Goal: Information Seeking & Learning: Learn about a topic

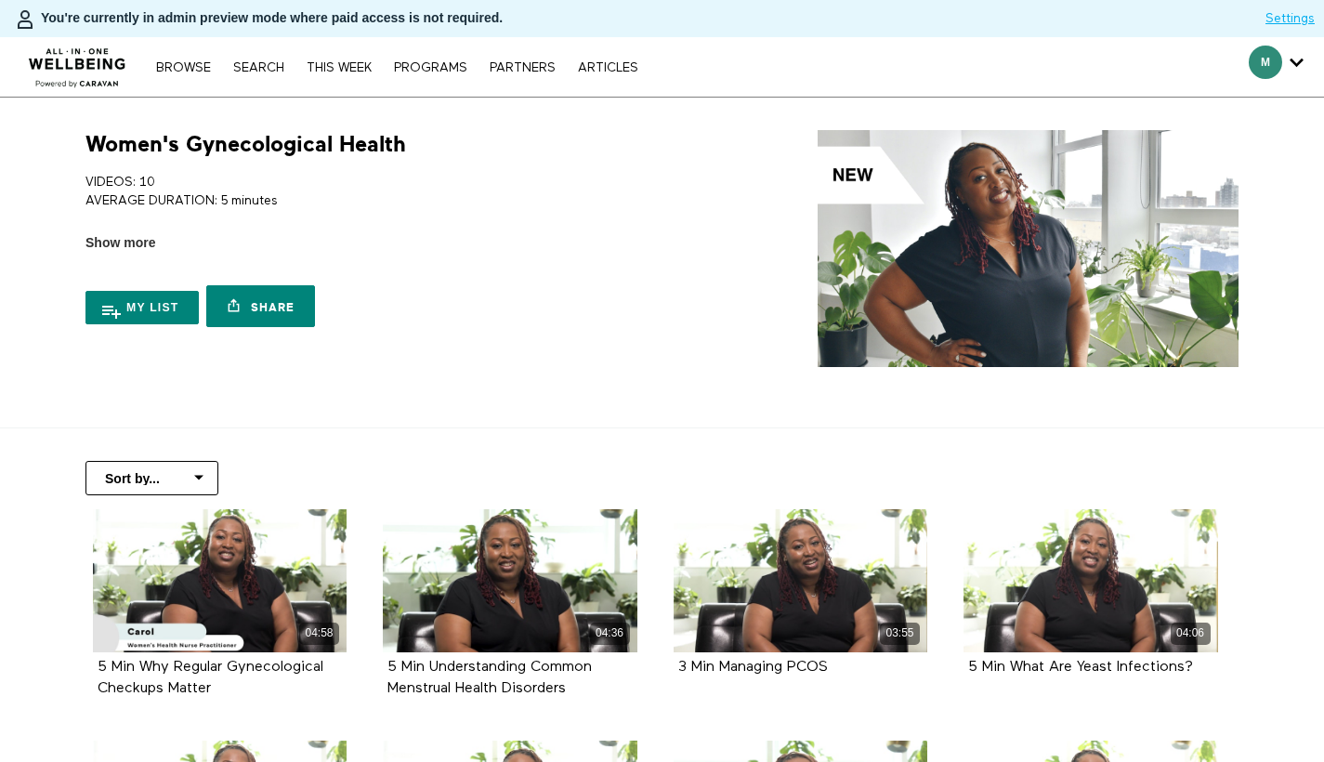
click at [257, 66] on link "Search" at bounding box center [259, 67] width 70 height 13
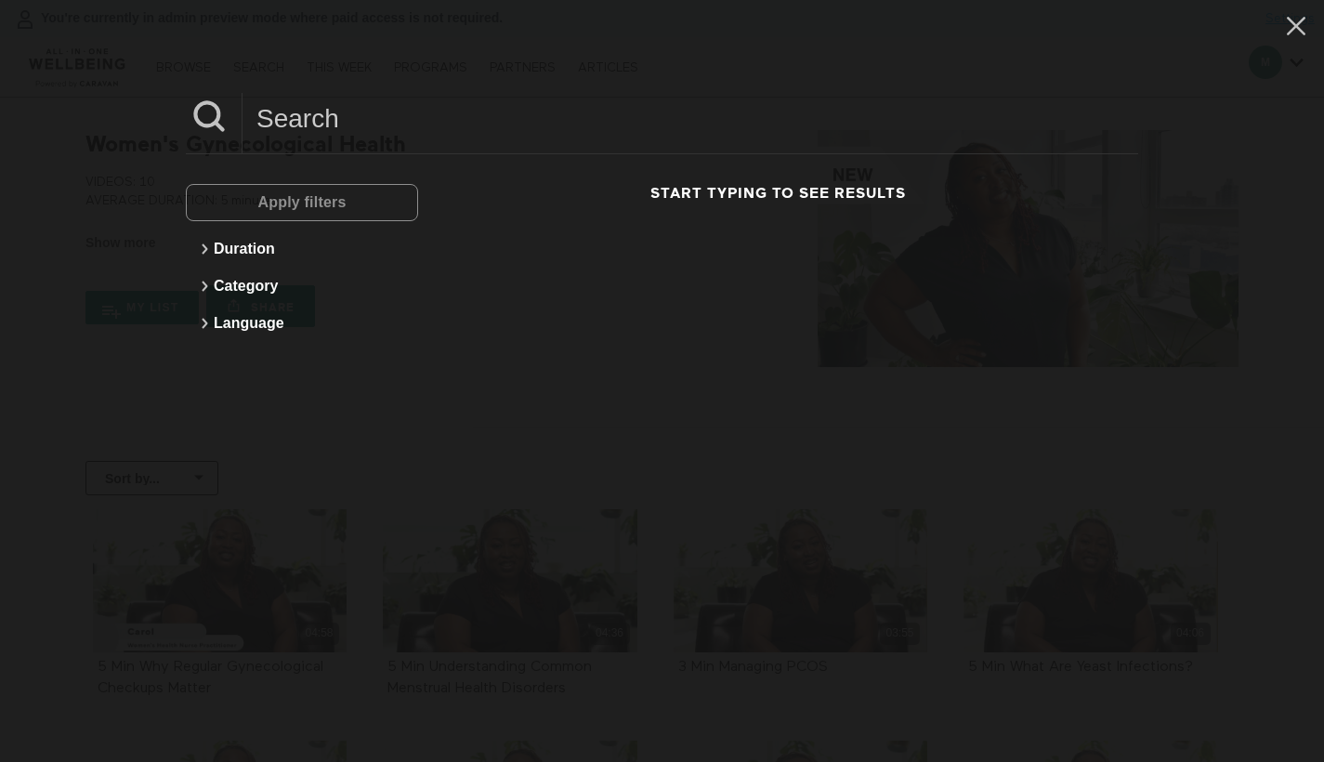
click at [256, 116] on input at bounding box center [690, 118] width 896 height 51
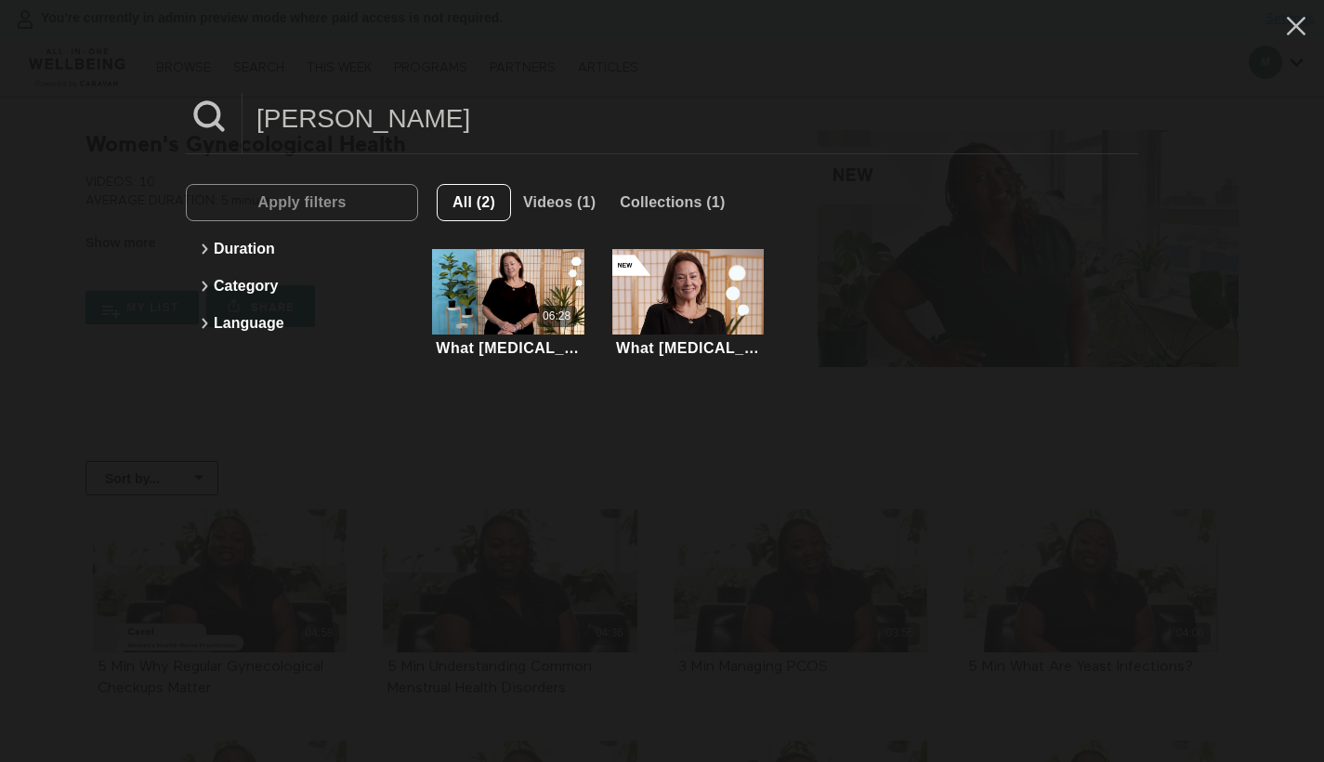
type input "Vanessa"
